Goal: Task Accomplishment & Management: Manage account settings

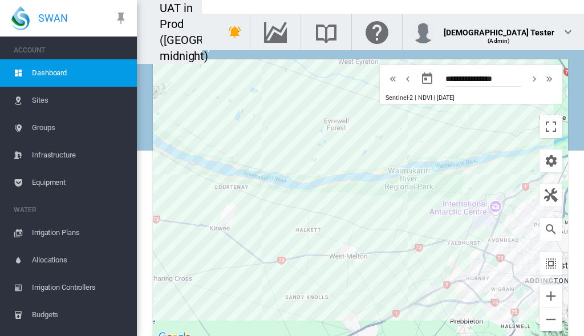
click at [64, 315] on span "Budgets" at bounding box center [80, 314] width 96 height 27
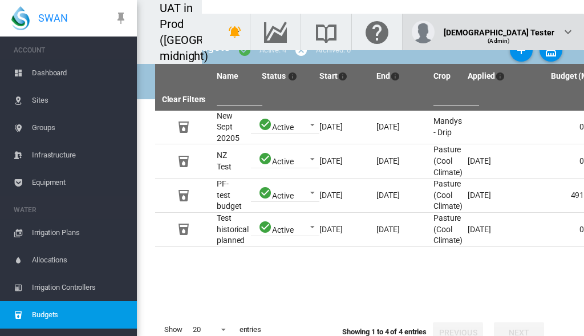
click at [527, 31] on div "(Admin)" at bounding box center [499, 36] width 111 height 11
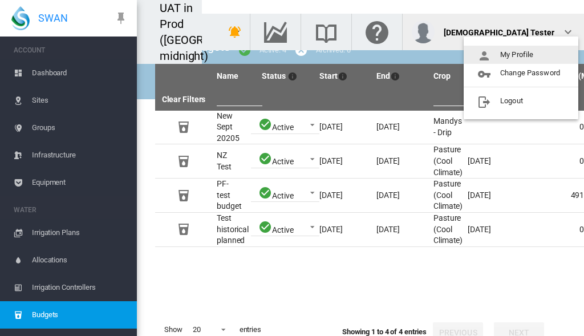
click at [522, 55] on button "My Profile" at bounding box center [521, 55] width 115 height 18
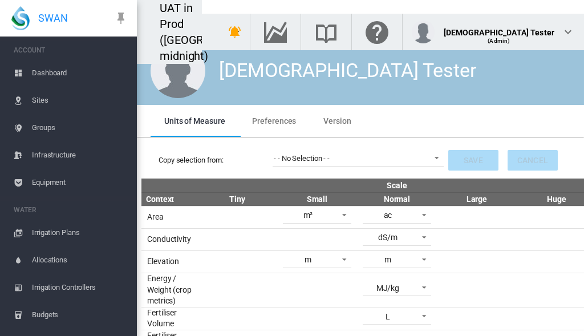
click at [273, 120] on span "Preferences" at bounding box center [274, 120] width 44 height 9
